Goal: Task Accomplishment & Management: Use online tool/utility

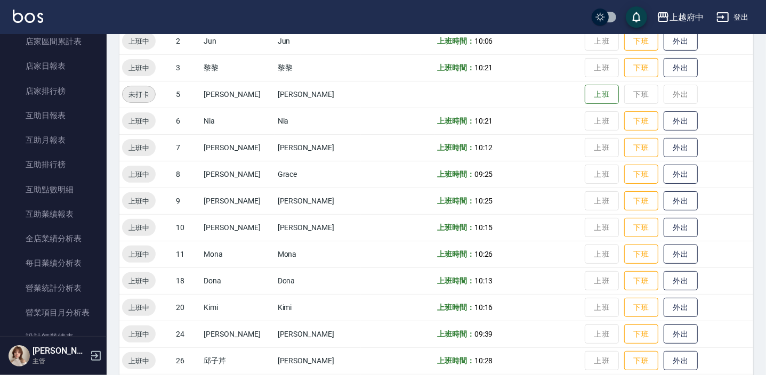
scroll to position [172, 0]
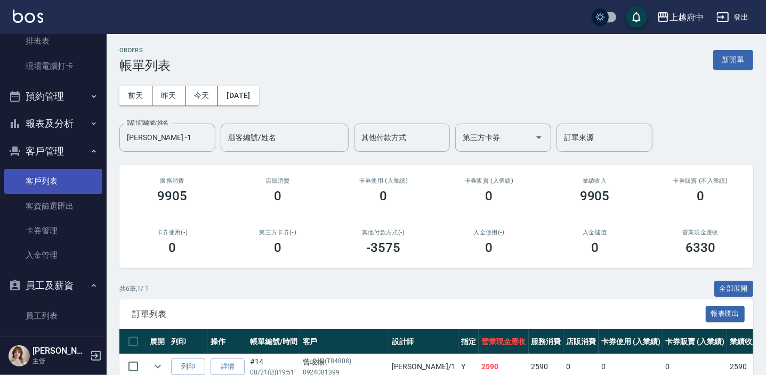
scroll to position [185, 0]
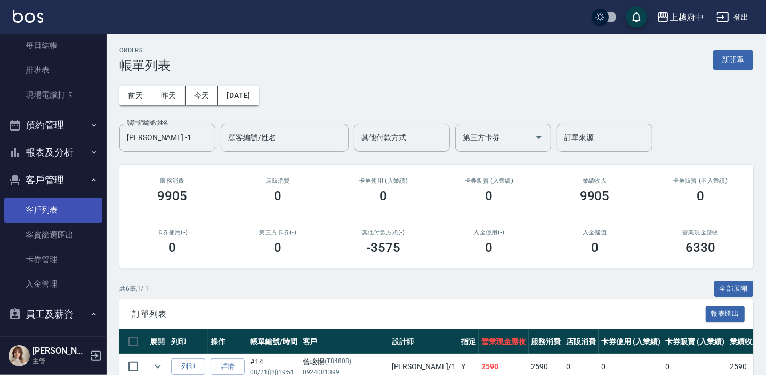
click at [52, 203] on link "客戶列表" at bounding box center [53, 210] width 98 height 25
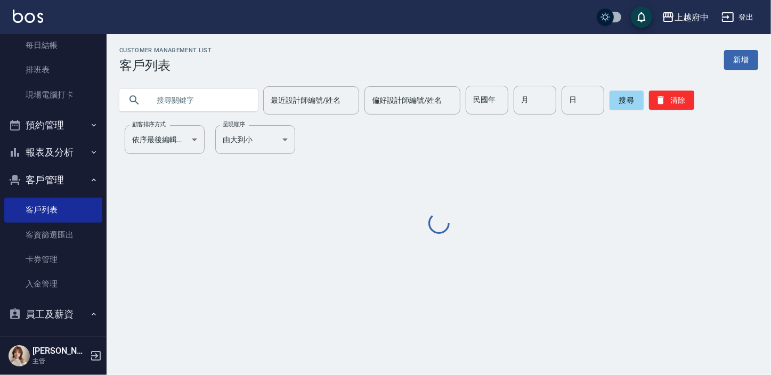
click at [209, 99] on input "text" at bounding box center [199, 100] width 100 height 29
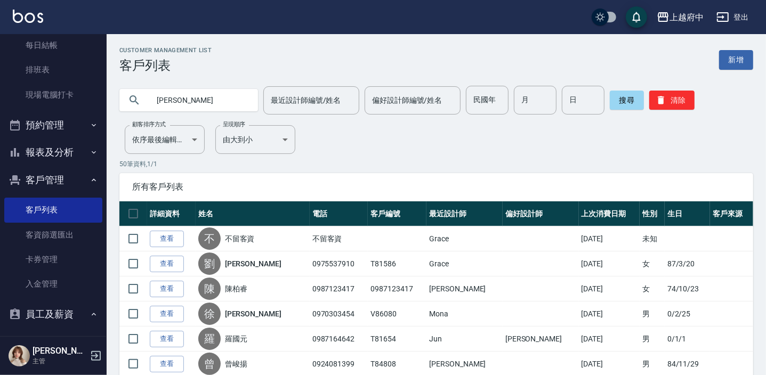
type input "[PERSON_NAME]"
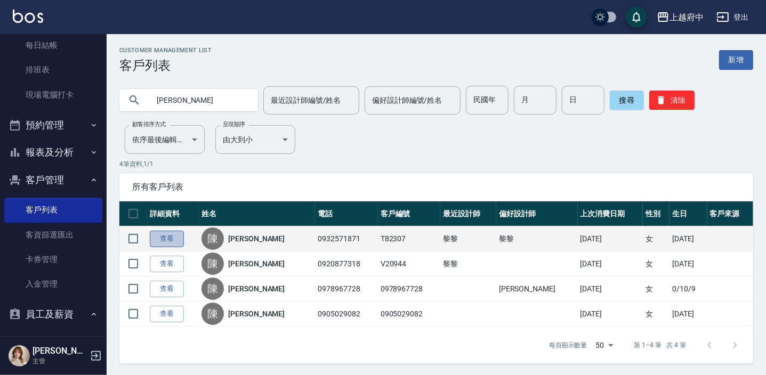
click at [174, 235] on link "查看" at bounding box center [167, 239] width 34 height 17
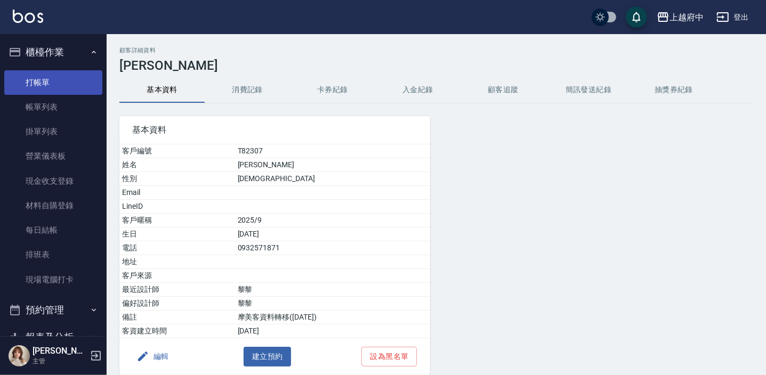
click at [55, 82] on link "打帳單" at bounding box center [53, 82] width 98 height 25
